Goal: Task Accomplishment & Management: Use online tool/utility

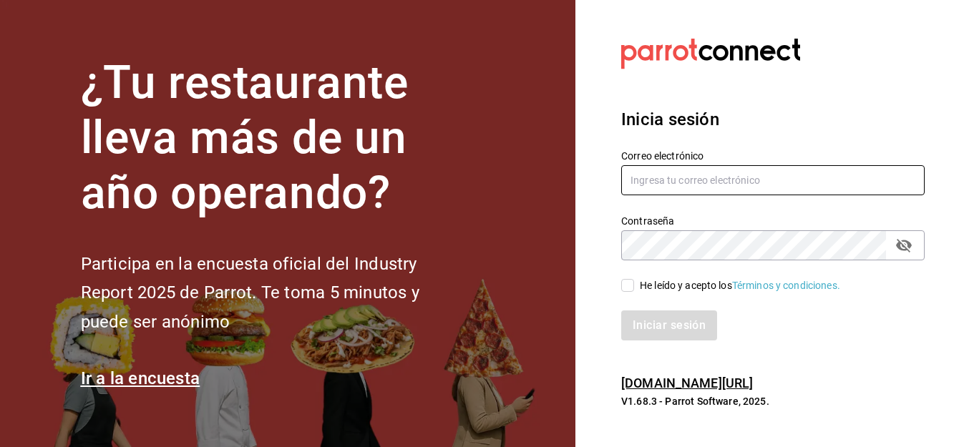
click at [680, 187] on input "text" at bounding box center [772, 180] width 303 height 30
type input "alfredo.g.f@hotmail.com"
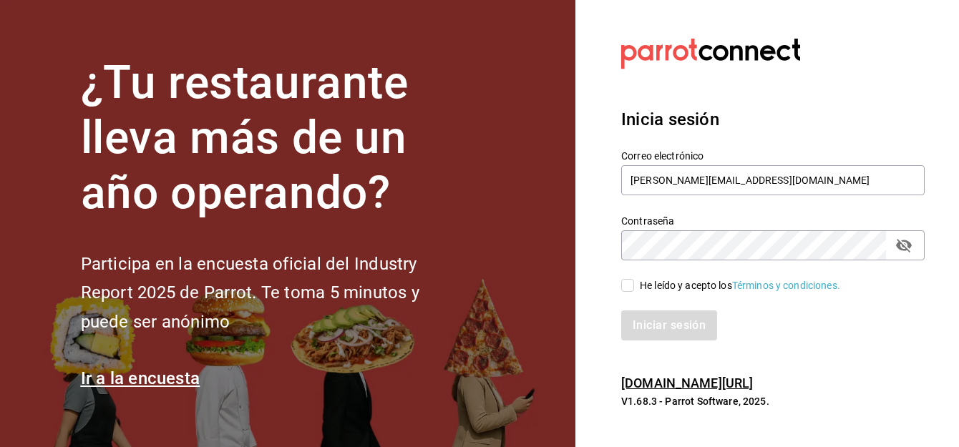
click at [632, 286] on input "He leído y acepto los Términos y condiciones." at bounding box center [627, 285] width 13 height 13
checkbox input "true"
click at [651, 323] on button "Iniciar sesión" at bounding box center [669, 326] width 97 height 30
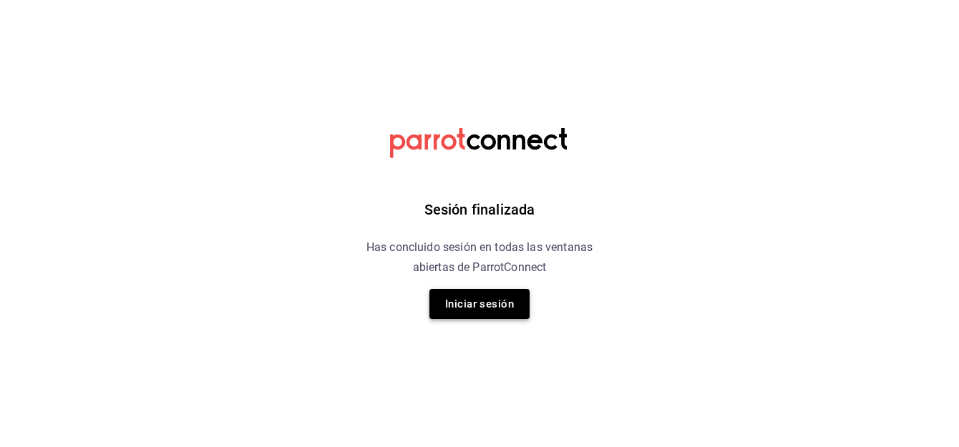
click at [472, 298] on button "Iniciar sesión" at bounding box center [479, 304] width 100 height 30
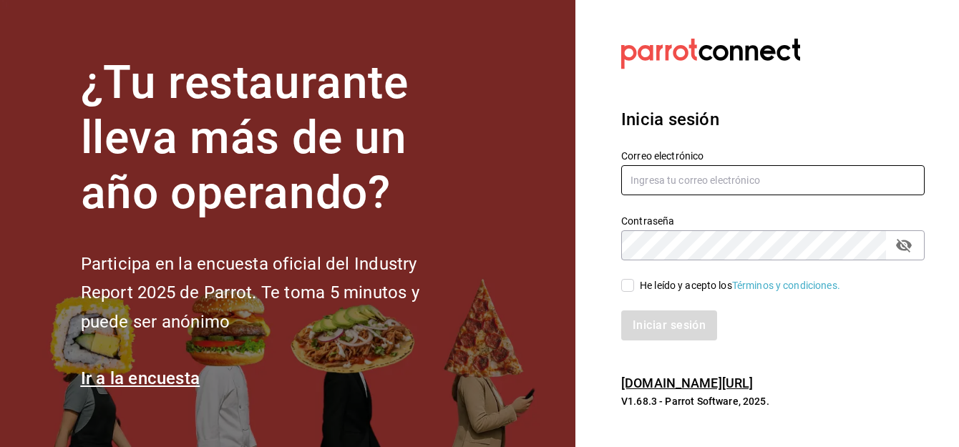
click at [754, 182] on input "text" at bounding box center [772, 180] width 303 height 30
type input "[PERSON_NAME][EMAIL_ADDRESS][DOMAIN_NAME]"
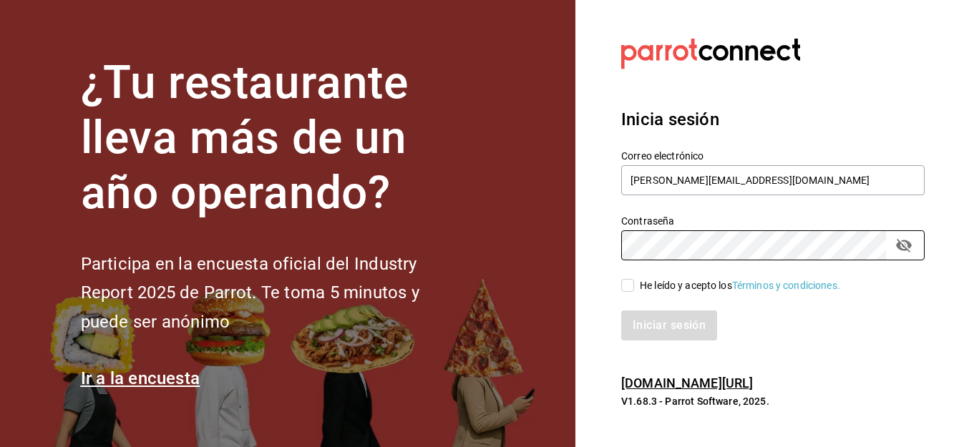
click at [625, 283] on input "He leído y acepto los Términos y condiciones." at bounding box center [627, 285] width 13 height 13
checkbox input "true"
click at [655, 318] on button "Iniciar sesión" at bounding box center [669, 326] width 97 height 30
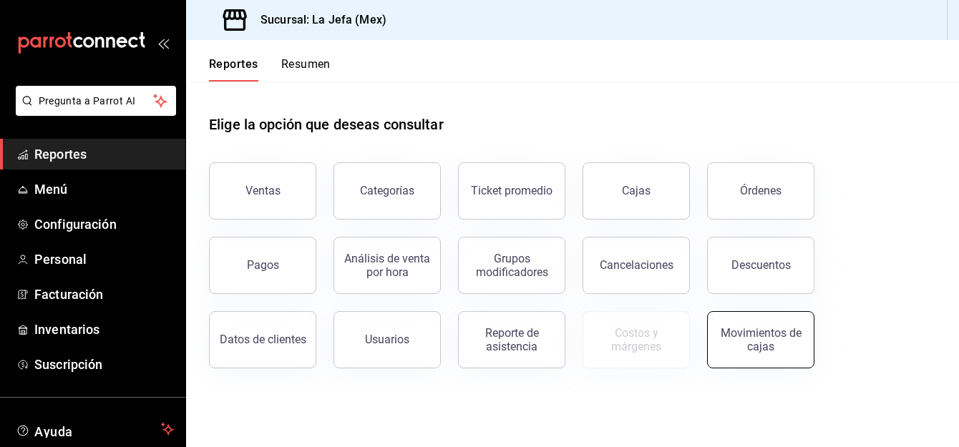
click at [776, 354] on button "Movimientos de cajas" at bounding box center [760, 339] width 107 height 57
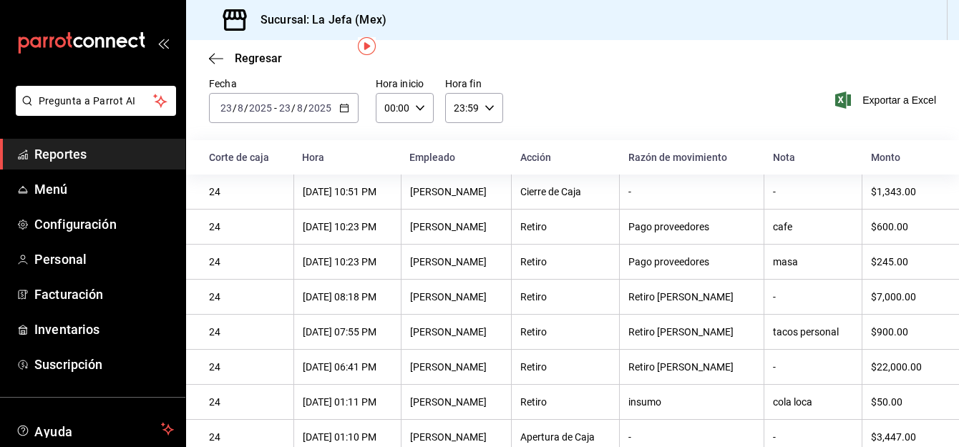
scroll to position [63, 0]
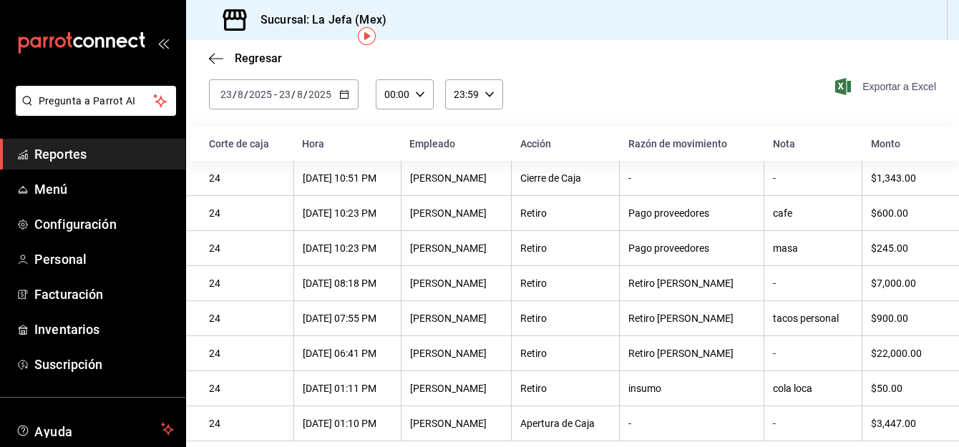
click at [877, 88] on span "Exportar a Excel" at bounding box center [887, 86] width 98 height 17
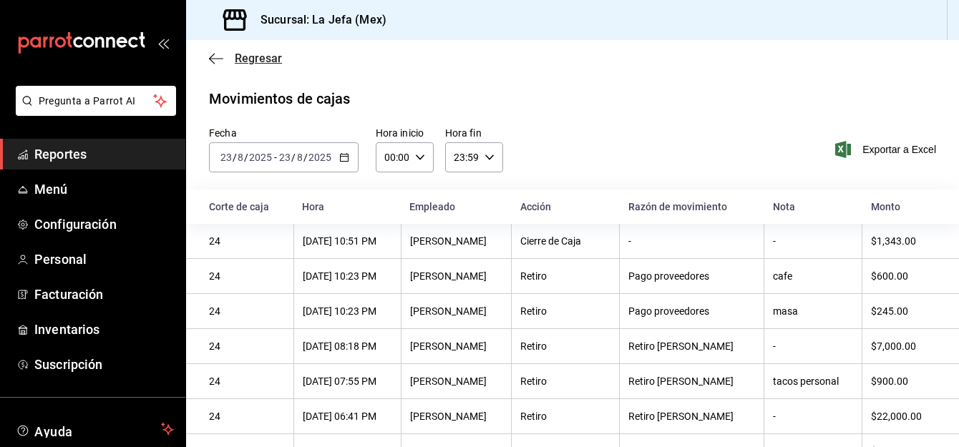
click at [213, 54] on icon "button" at bounding box center [216, 58] width 14 height 13
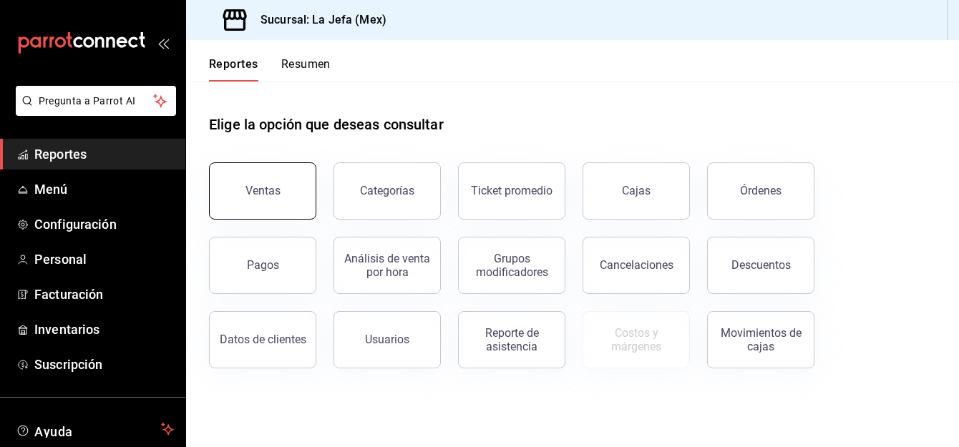
click at [280, 199] on button "Ventas" at bounding box center [262, 190] width 107 height 57
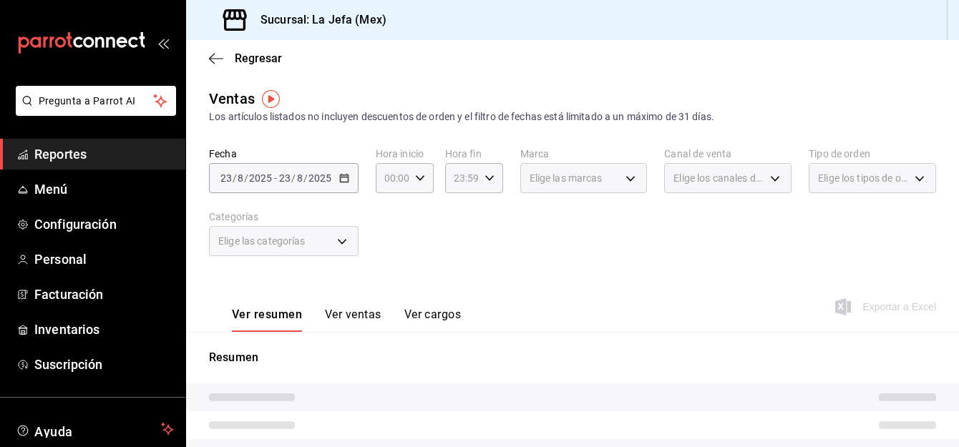
click at [361, 314] on button "Ver ventas" at bounding box center [353, 320] width 57 height 24
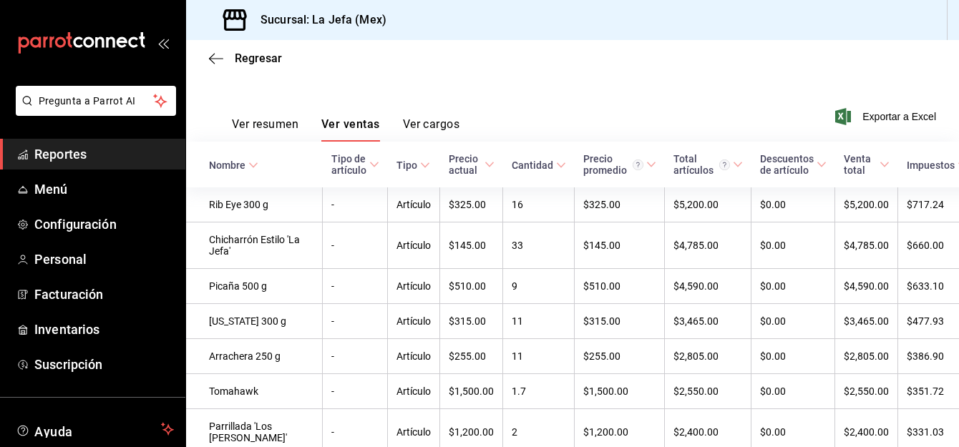
scroll to position [221, 0]
